Goal: Find specific page/section: Find specific page/section

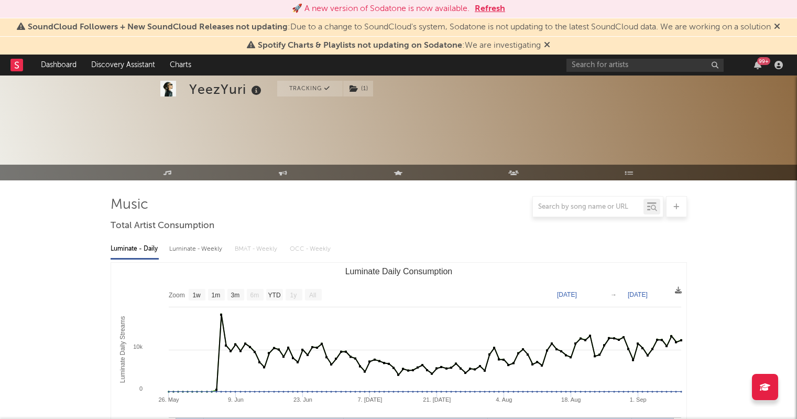
select select "1w"
select select "All"
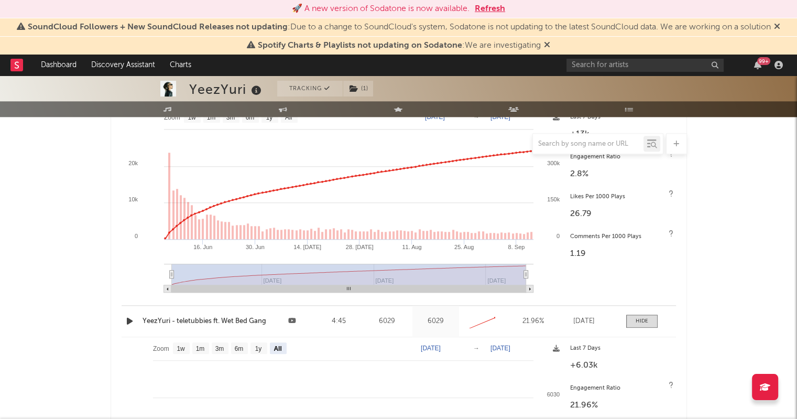
scroll to position [1043, 0]
click at [548, 45] on icon at bounding box center [547, 44] width 6 height 8
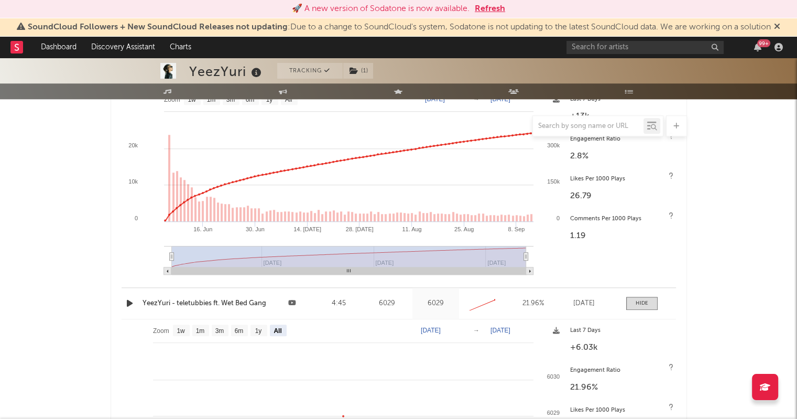
click at [780, 26] on icon at bounding box center [777, 26] width 6 height 8
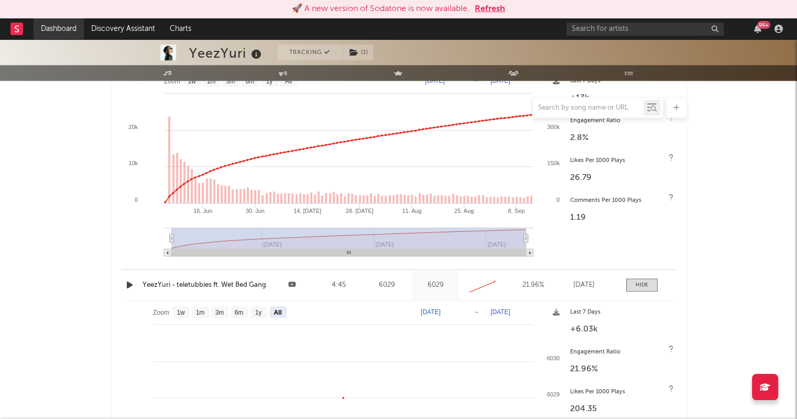
click at [61, 26] on link "Dashboard" at bounding box center [59, 28] width 50 height 21
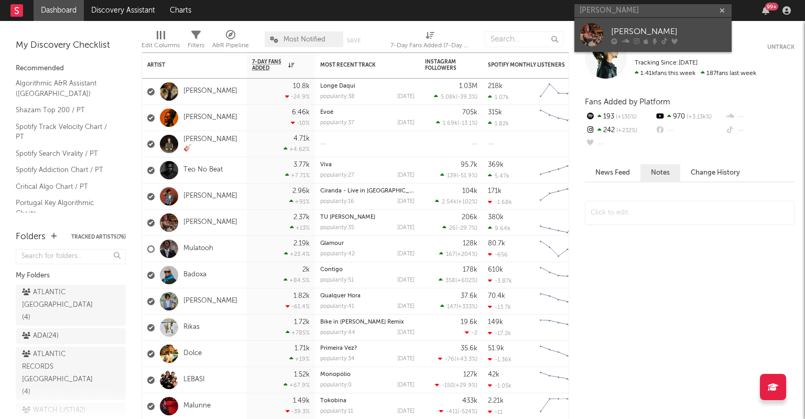
type input "[PERSON_NAME]"
click at [604, 41] on link "[PERSON_NAME]" at bounding box center [652, 35] width 157 height 34
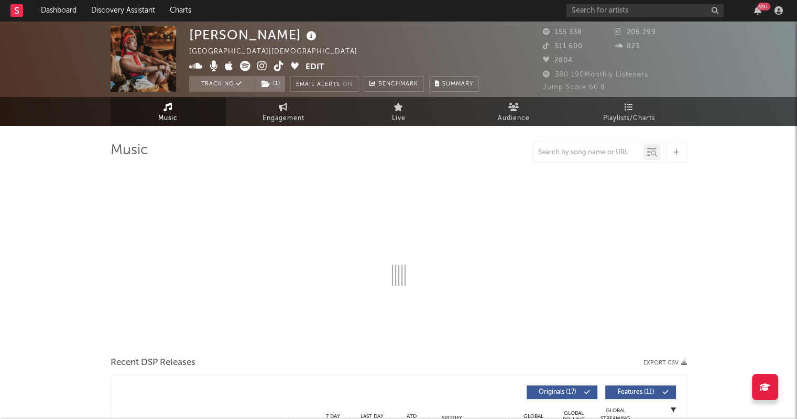
select select "6m"
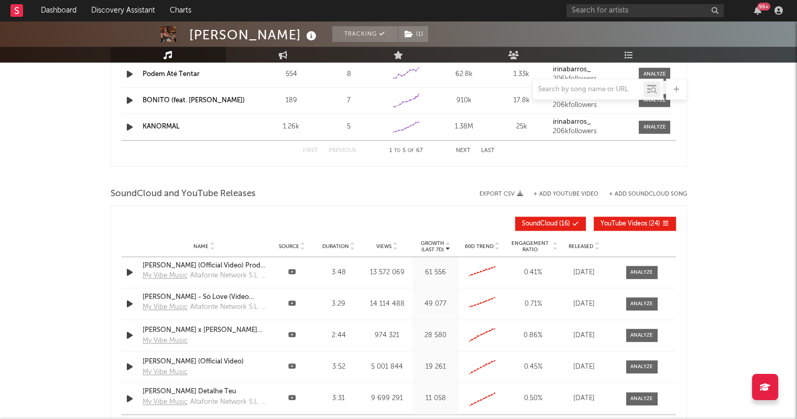
scroll to position [1184, 0]
